Goal: Task Accomplishment & Management: Manage account settings

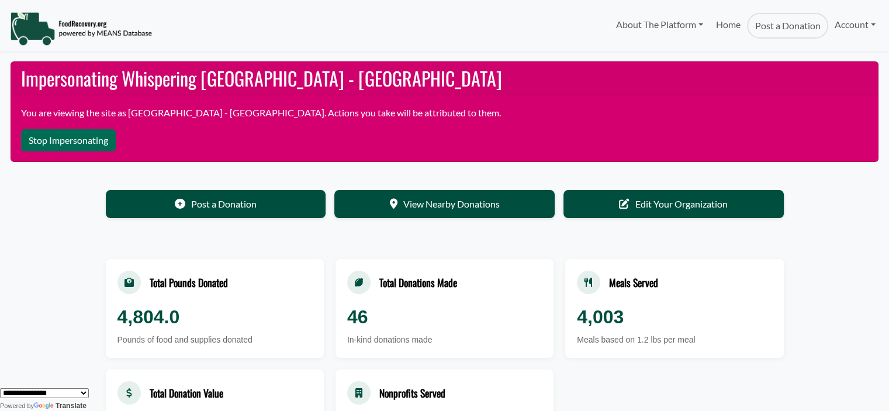
select select "Language Translate Widget"
click at [857, 20] on link "Account" at bounding box center [855, 24] width 54 height 23
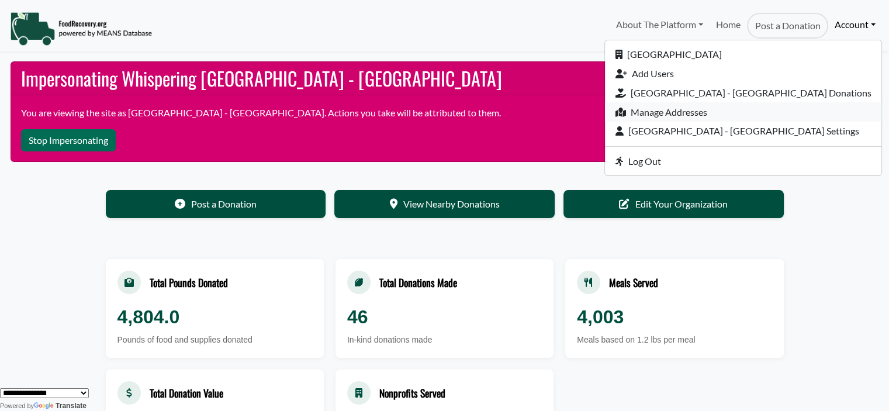
click at [740, 107] on link "Manage Addresses" at bounding box center [743, 111] width 276 height 19
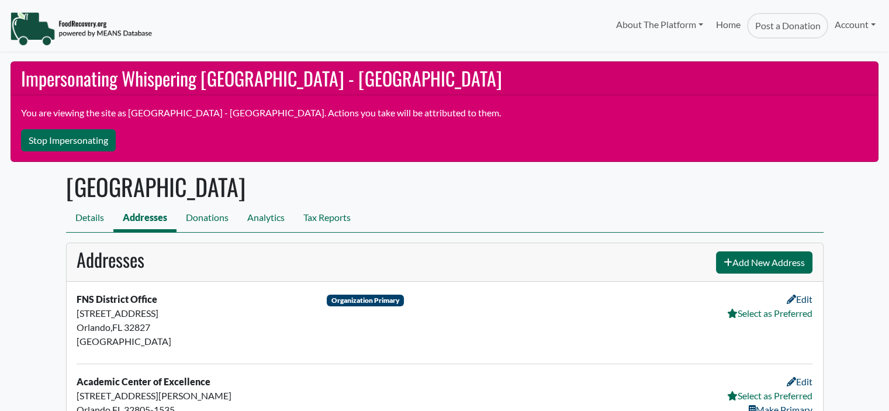
select select "Language Translate Widget"
click at [467, 196] on h1 "[GEOGRAPHIC_DATA]" at bounding box center [444, 186] width 757 height 28
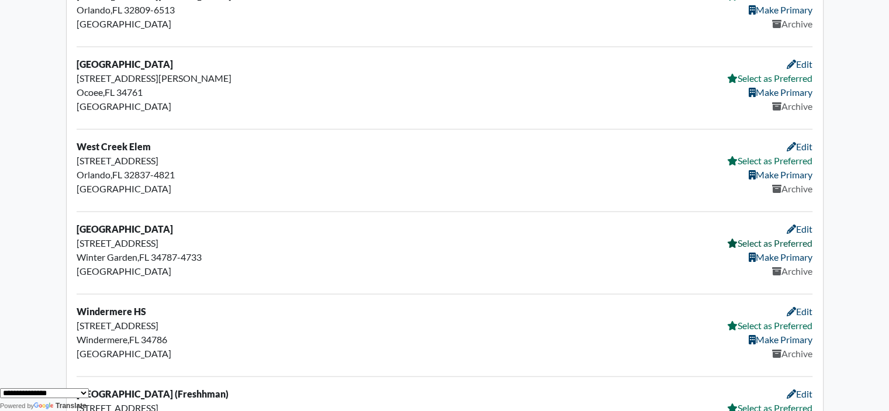
click at [783, 237] on link "Select as Preferred" at bounding box center [769, 242] width 85 height 11
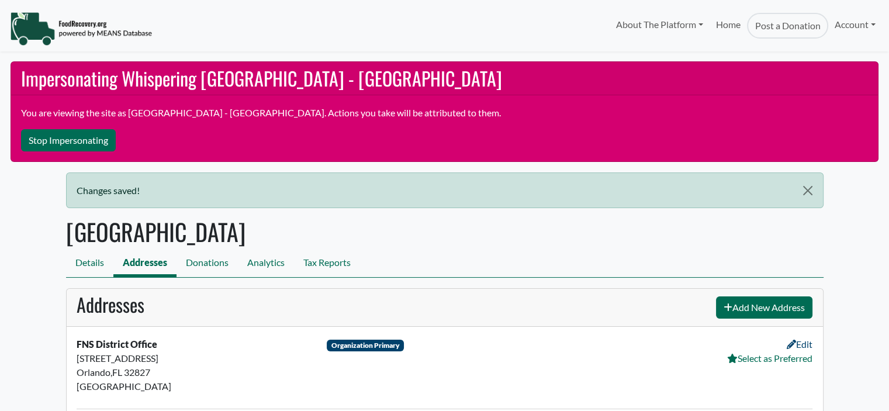
select select "Language Translate Widget"
click at [60, 142] on button "Stop Impersonating" at bounding box center [68, 140] width 95 height 22
